Goal: Submit feedback/report problem

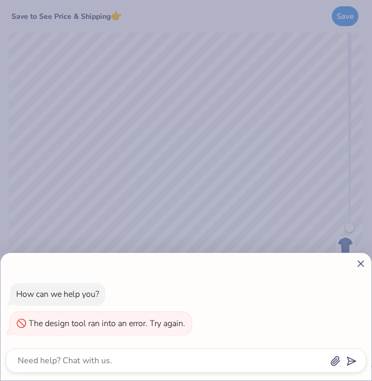
click at [362, 260] on icon at bounding box center [361, 263] width 11 height 11
type textarea "x"
click at [67, 146] on div "How can we help you? The design tool ran into an error. Try again." at bounding box center [186, 190] width 372 height 381
type textarea "x"
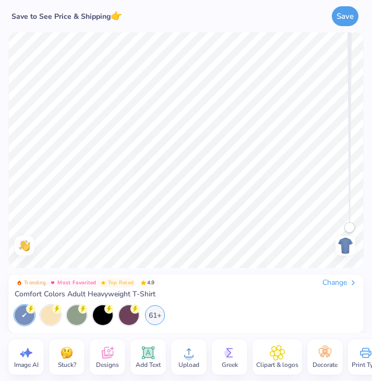
click at [348, 249] on img at bounding box center [345, 245] width 17 height 17
